Goal: Task Accomplishment & Management: Manage account settings

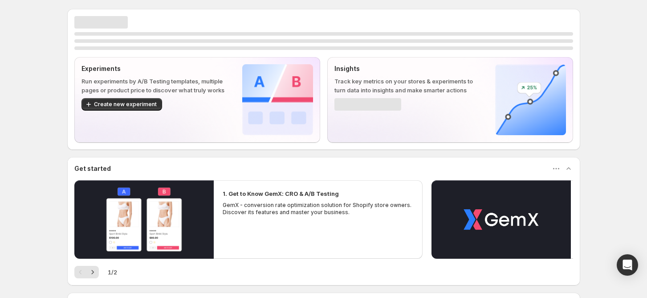
scroll to position [100, 0]
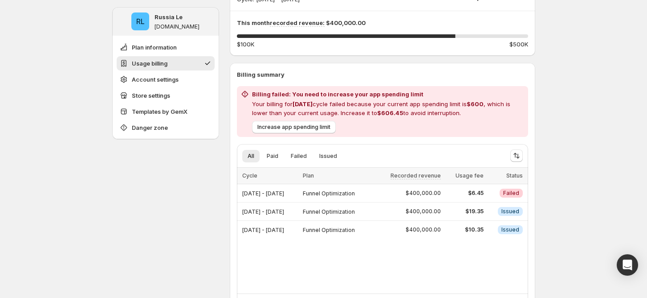
scroll to position [159, 0]
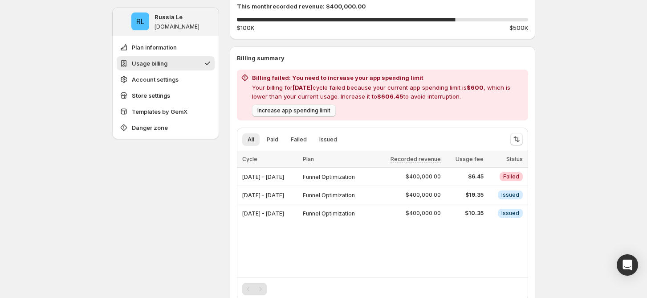
click at [301, 112] on span "Increase app spending limit" at bounding box center [294, 110] width 73 height 7
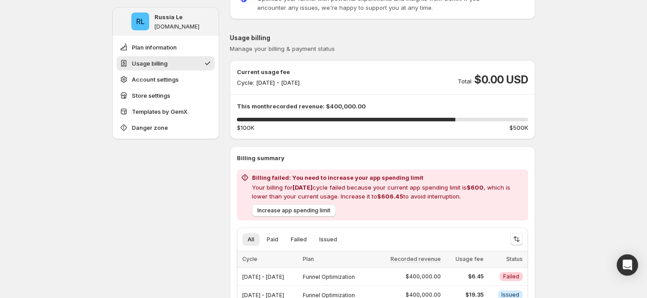
scroll to position [119, 0]
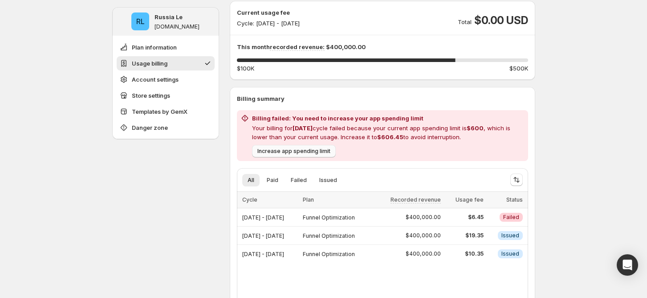
click at [302, 147] on button "Increase app spending limit" at bounding box center [294, 151] width 84 height 12
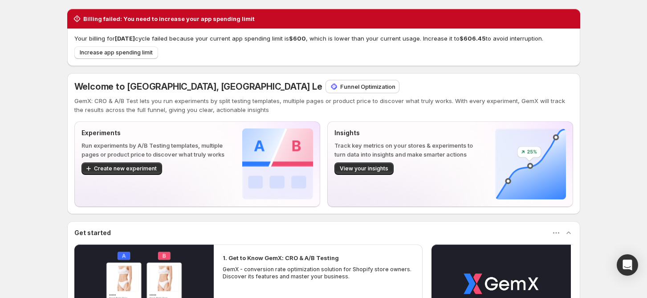
click at [340, 89] on p "Funnel Optimization" at bounding box center [367, 86] width 55 height 9
